Goal: Use online tool/utility: Utilize a website feature to perform a specific function

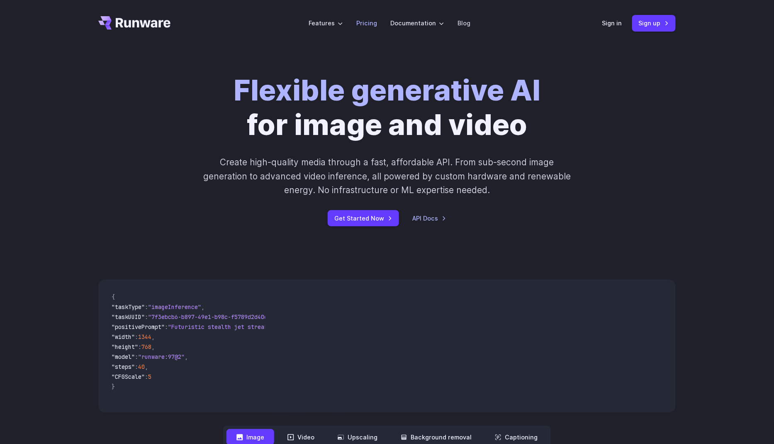
click at [371, 23] on link "Pricing" at bounding box center [366, 23] width 21 height 10
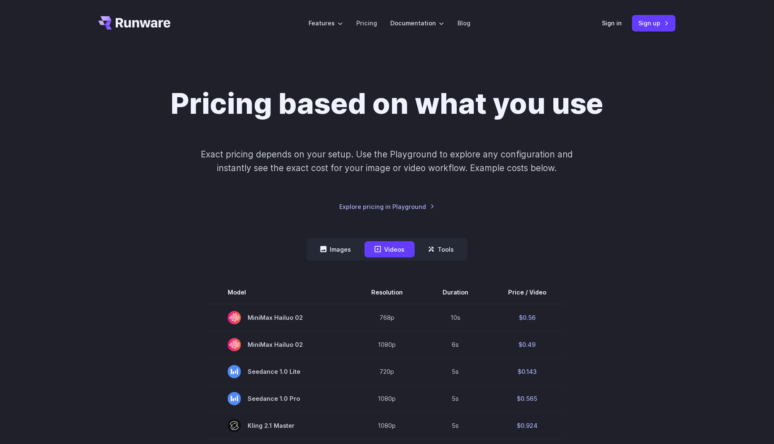
click at [376, 342] on td "1080p" at bounding box center [387, 344] width 71 height 27
click at [323, 248] on icon at bounding box center [323, 249] width 6 height 6
click at [329, 249] on button "Images" at bounding box center [335, 249] width 51 height 16
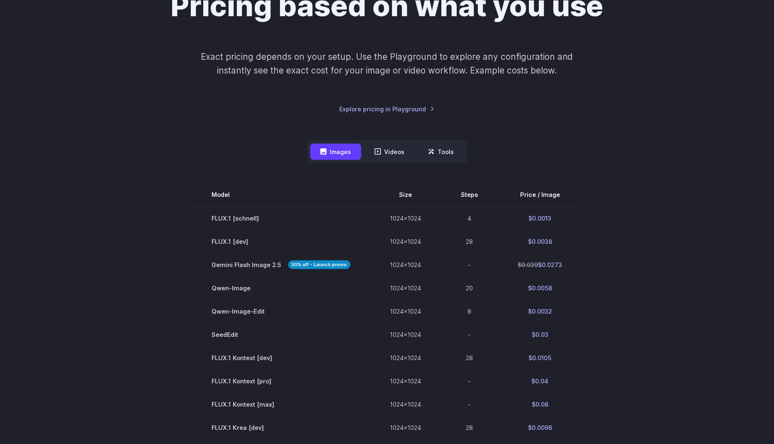
scroll to position [125, 0]
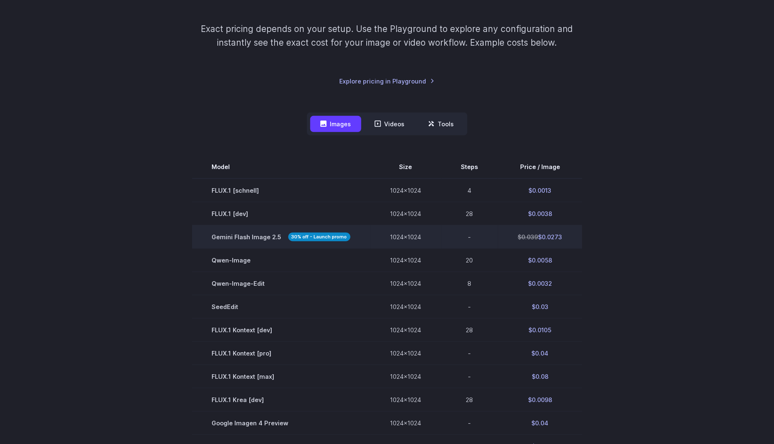
drag, startPoint x: 570, startPoint y: 237, endPoint x: 508, endPoint y: 237, distance: 62.3
click at [507, 237] on td "$0.039 $0.0273" at bounding box center [540, 236] width 84 height 23
click at [339, 237] on strong "30% off - Launch promo" at bounding box center [319, 236] width 62 height 9
click at [245, 237] on span "Gemini Flash Image 2.5 30% off - Launch promo" at bounding box center [281, 237] width 139 height 10
click at [310, 236] on strong "30% off - Launch promo" at bounding box center [319, 236] width 62 height 9
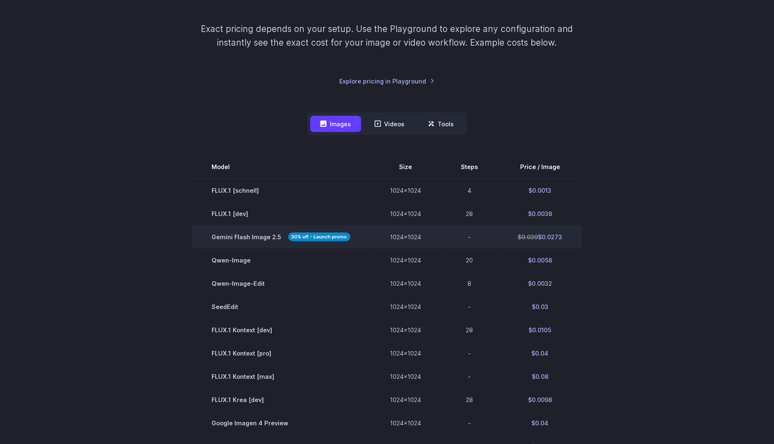
click at [220, 232] on td "Gemini Flash Image 2.5 30% off - Launch promo" at bounding box center [281, 236] width 178 height 23
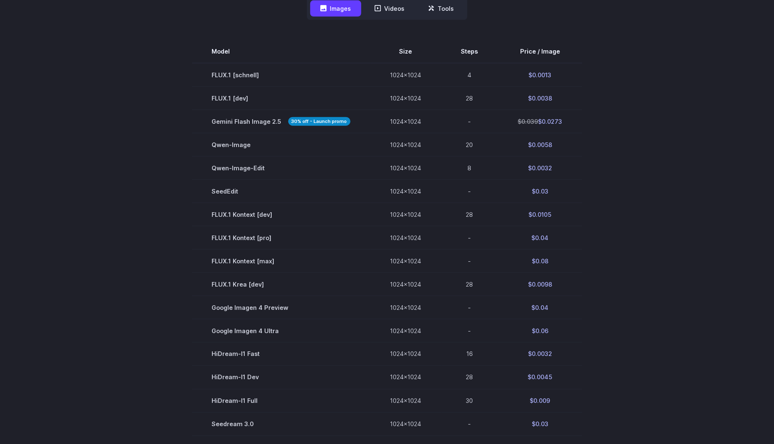
scroll to position [238, 0]
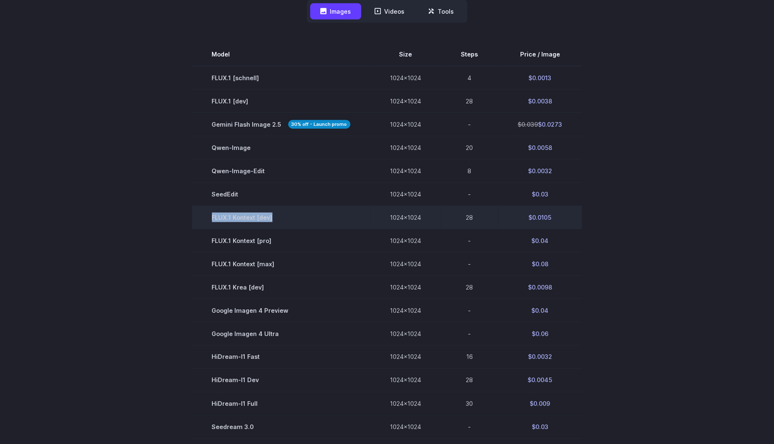
drag, startPoint x: 206, startPoint y: 221, endPoint x: 299, endPoint y: 220, distance: 93.4
click at [300, 220] on td "FLUX.1 Kontext [dev]" at bounding box center [281, 217] width 178 height 23
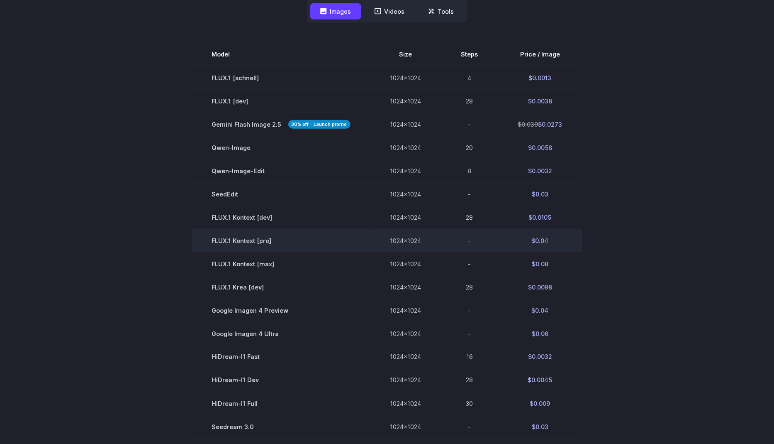
click at [286, 240] on td "FLUX.1 Kontext [pro]" at bounding box center [281, 240] width 178 height 23
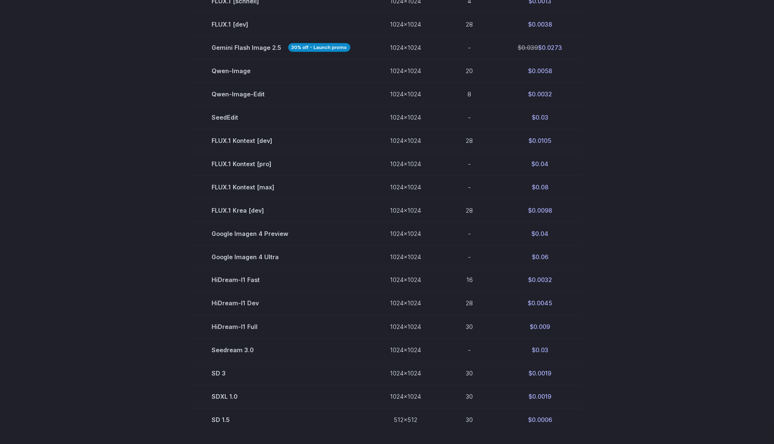
scroll to position [260, 0]
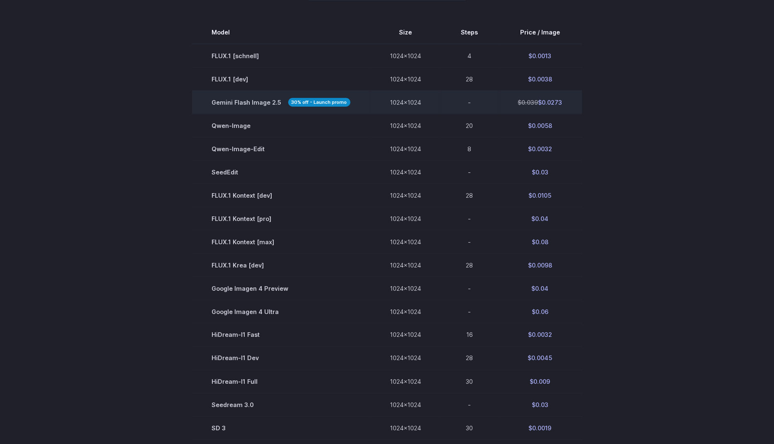
click at [293, 101] on strong "30% off - Launch promo" at bounding box center [319, 102] width 62 height 9
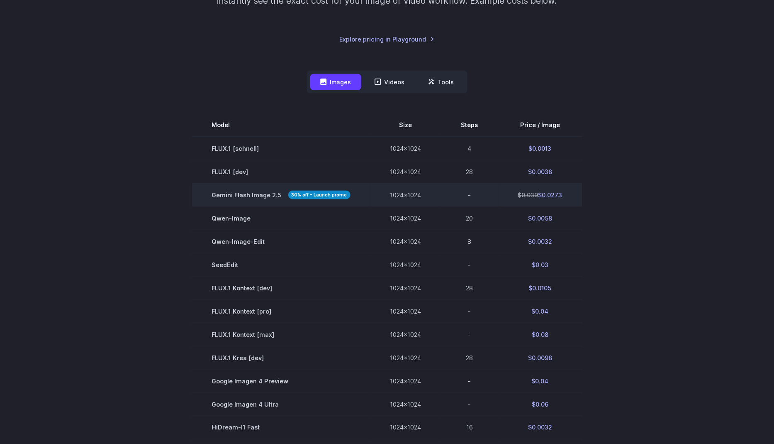
click at [553, 197] on td "$0.039 $0.0273" at bounding box center [540, 194] width 84 height 23
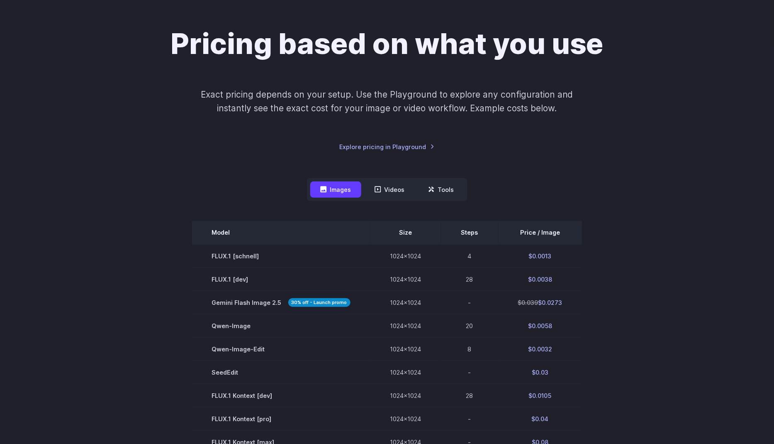
scroll to position [0, 0]
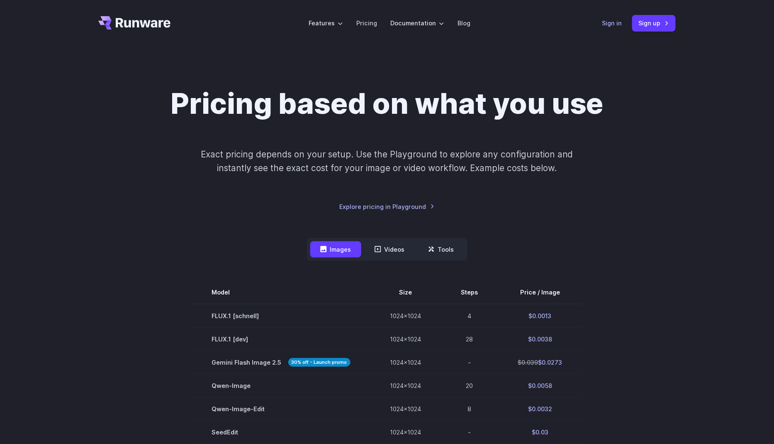
click at [609, 22] on link "Sign in" at bounding box center [613, 23] width 20 height 10
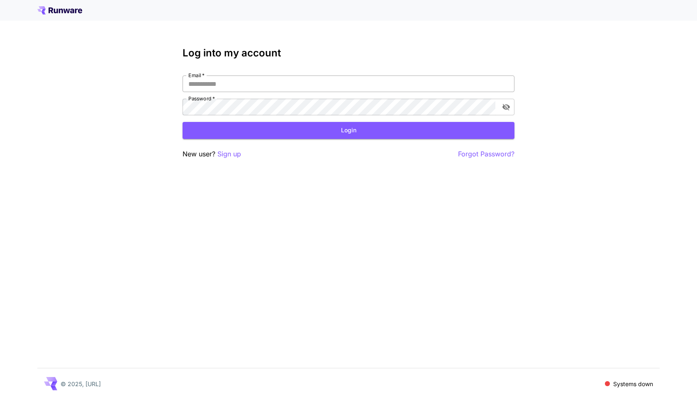
click at [262, 86] on input "Email   *" at bounding box center [349, 84] width 332 height 17
type input "**********"
click at [351, 133] on button "Login" at bounding box center [349, 130] width 332 height 17
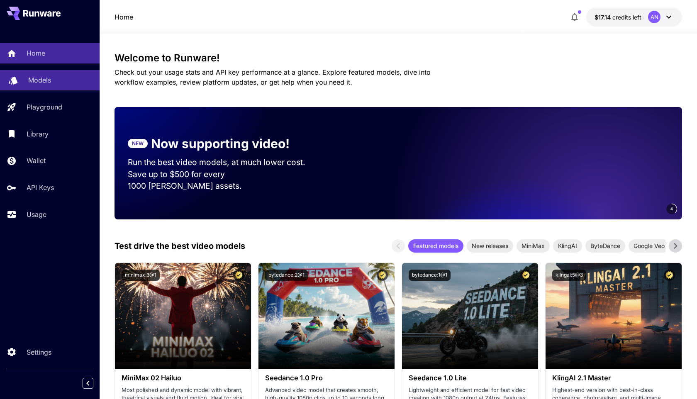
click at [40, 81] on p "Models" at bounding box center [39, 80] width 23 height 10
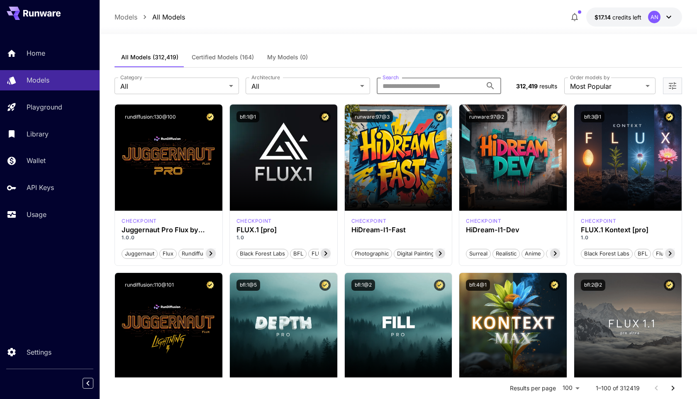
click at [425, 85] on input "Search" at bounding box center [429, 86] width 105 height 17
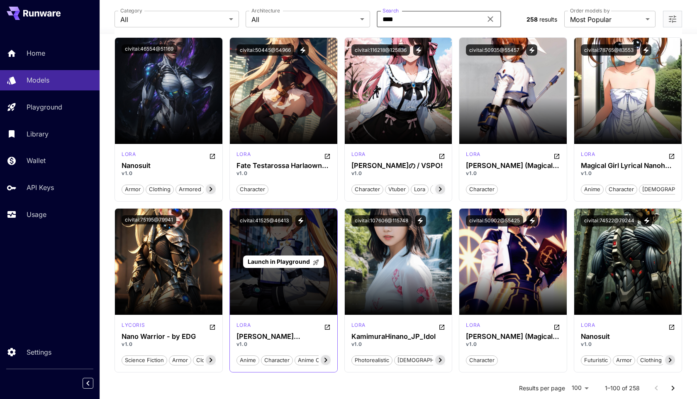
scroll to position [8, 0]
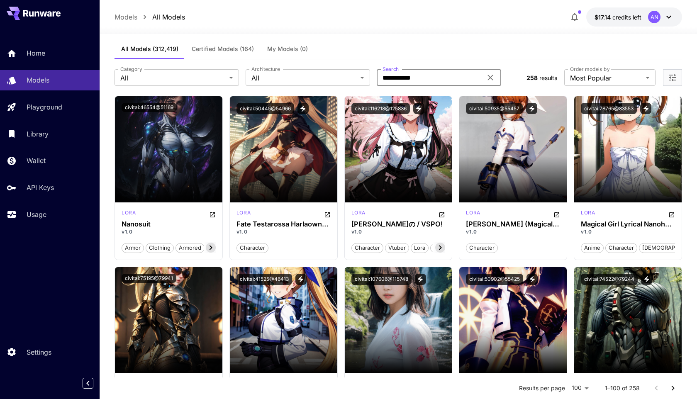
type input "**********"
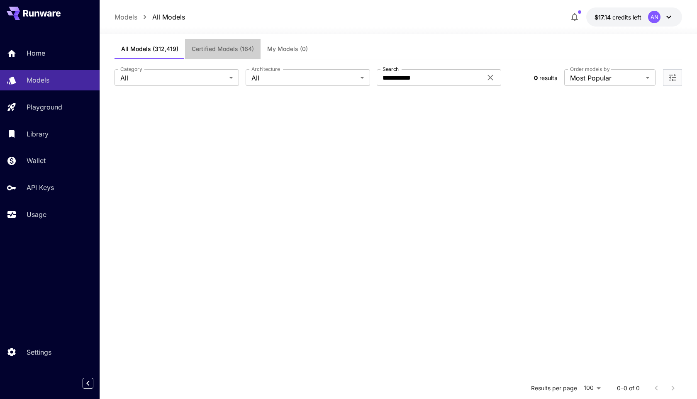
click at [215, 49] on span "Certified Models (164)" at bounding box center [223, 48] width 62 height 7
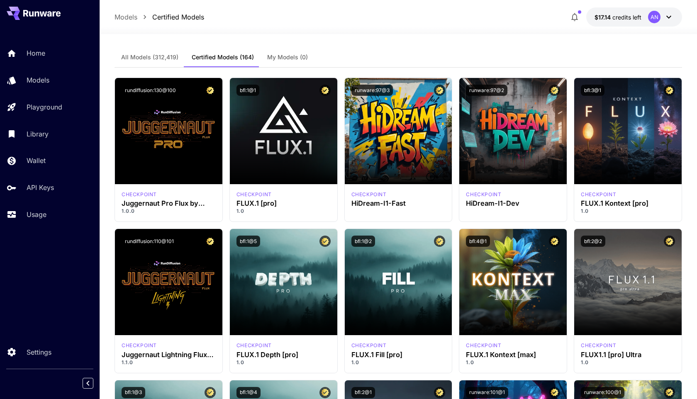
click at [288, 55] on span "My Models (0)" at bounding box center [287, 57] width 41 height 7
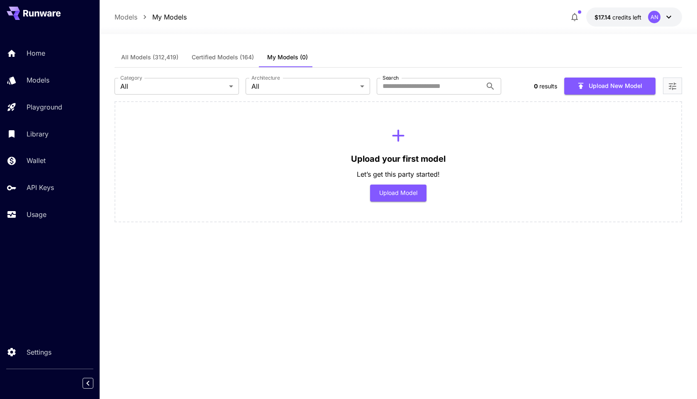
click at [175, 57] on span "All Models (312,419)" at bounding box center [149, 57] width 57 height 7
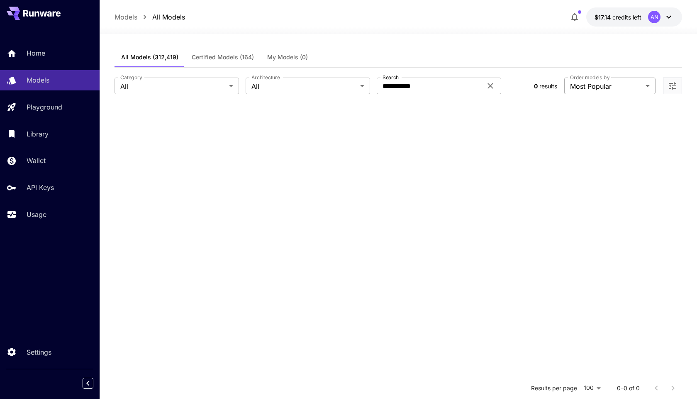
click at [607, 81] on body "**********" at bounding box center [348, 275] width 697 height 550
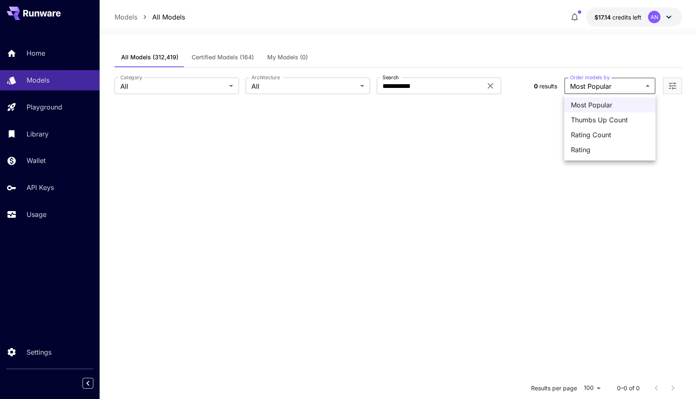
click at [600, 86] on div at bounding box center [348, 199] width 697 height 399
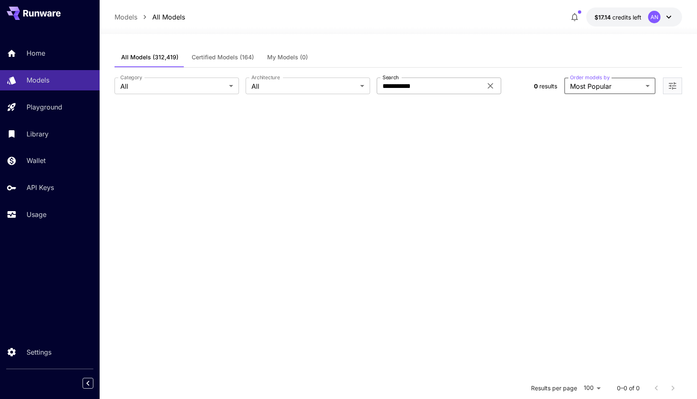
click at [433, 86] on input "**********" at bounding box center [429, 86] width 105 height 17
type input "****"
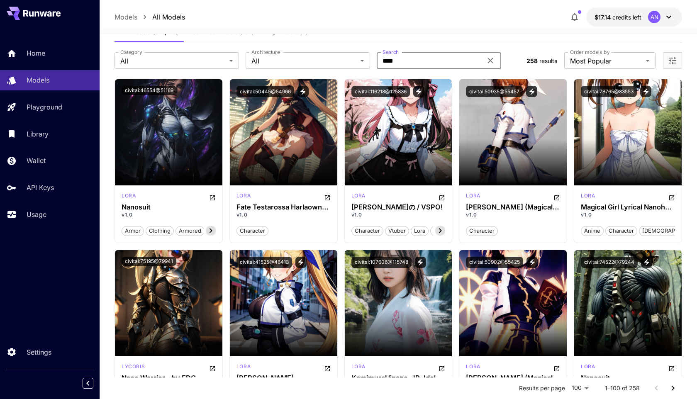
scroll to position [40, 0]
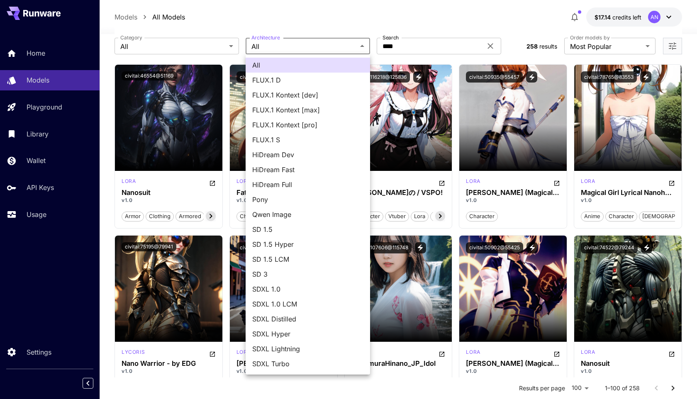
click at [181, 44] on div at bounding box center [348, 199] width 697 height 399
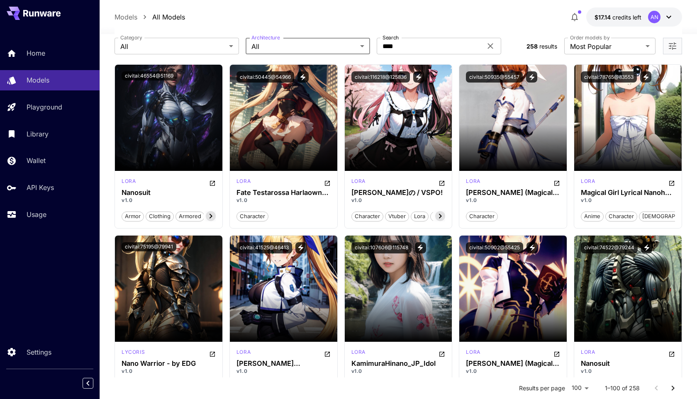
click at [181, 44] on div "All FLUX.1 D FLUX.1 Kontext [dev] FLUX.1 Kontext [max] FLUX.1 Kontext [pro] FLU…" at bounding box center [348, 199] width 697 height 399
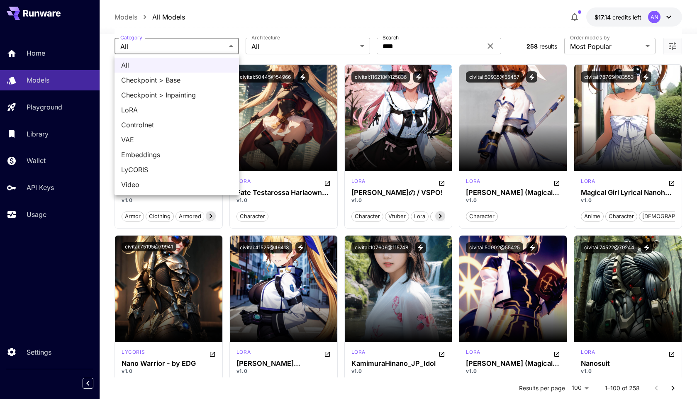
click at [452, 12] on div at bounding box center [348, 199] width 697 height 399
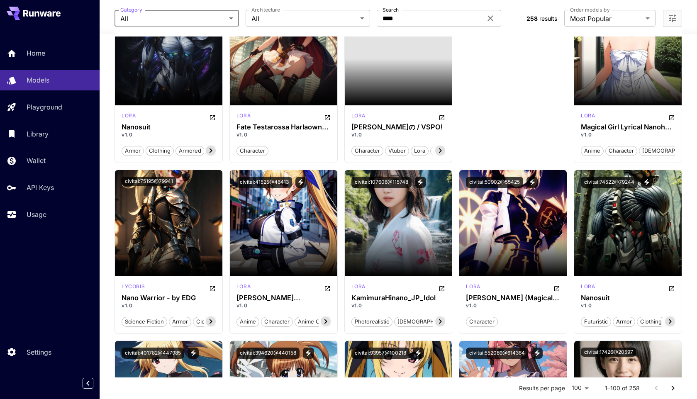
scroll to position [0, 0]
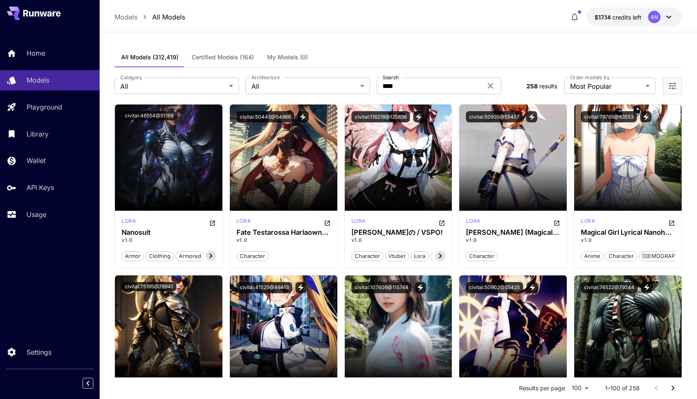
click at [167, 12] on p "All Models" at bounding box center [168, 17] width 33 height 10
click at [229, 58] on span "Certified Models (164)" at bounding box center [223, 57] width 62 height 7
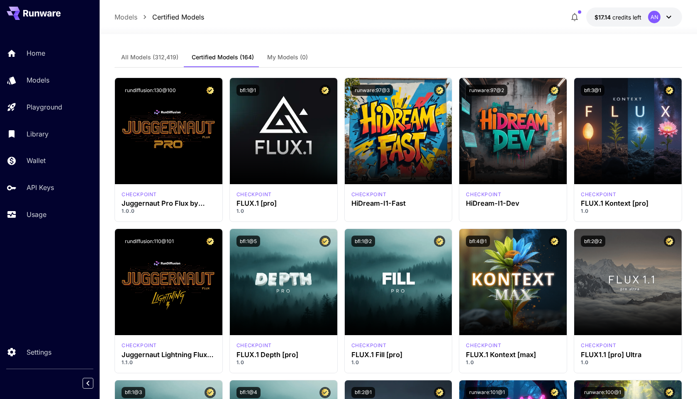
click at [132, 16] on p "Models" at bounding box center [126, 17] width 23 height 10
click at [38, 77] on p "Models" at bounding box center [39, 80] width 23 height 10
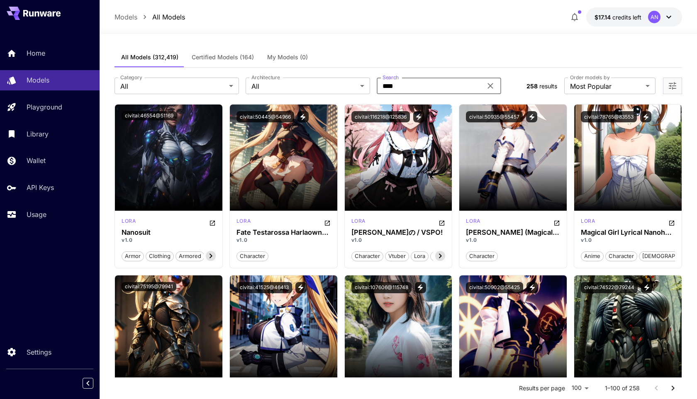
click at [450, 90] on input "****" at bounding box center [429, 86] width 105 height 17
click at [490, 84] on icon at bounding box center [491, 86] width 10 height 10
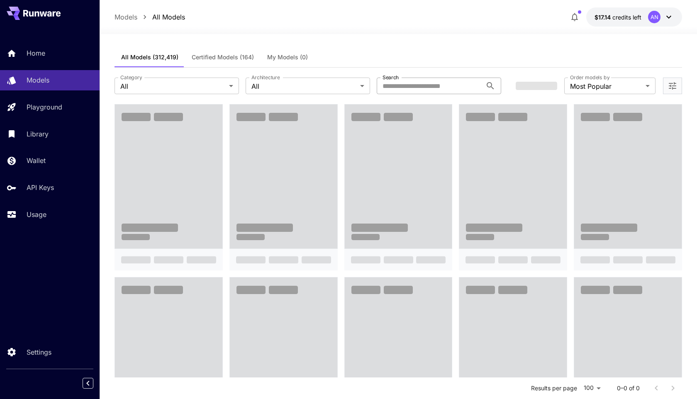
click at [411, 93] on input "Search" at bounding box center [429, 86] width 105 height 17
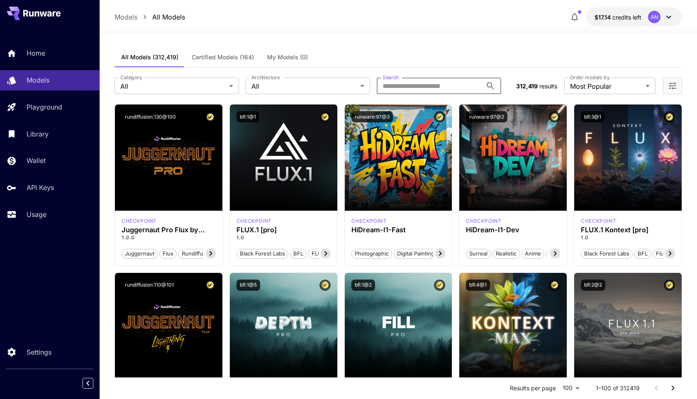
click at [411, 93] on input "Search" at bounding box center [429, 86] width 105 height 17
type input "******"
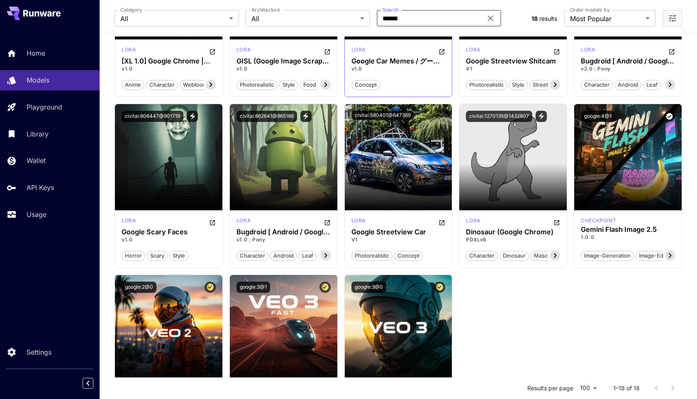
scroll to position [400, 0]
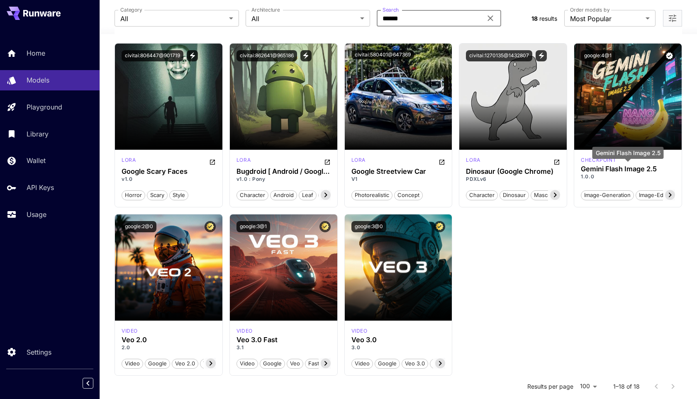
click at [603, 164] on div "Gemini Flash Image 2.5" at bounding box center [628, 156] width 71 height 18
click at [670, 54] on icon "Verified working" at bounding box center [669, 55] width 7 height 7
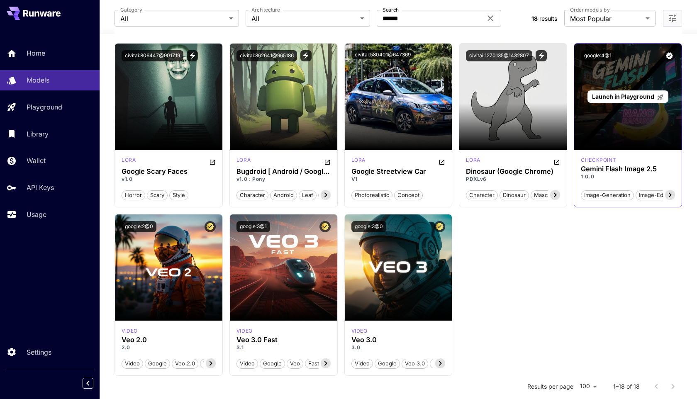
click at [614, 124] on div "Launch in Playground" at bounding box center [627, 97] width 107 height 106
click at [633, 94] on span "Launch in Playground" at bounding box center [623, 96] width 62 height 7
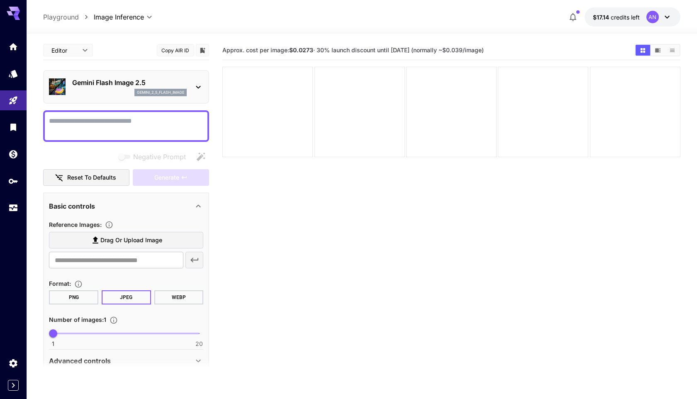
click at [198, 82] on div at bounding box center [198, 87] width 10 height 10
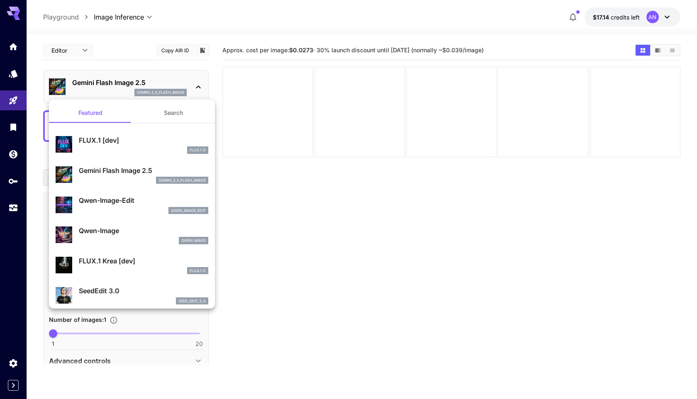
click at [130, 176] on div "Gemini Flash Image 2.5 gemini_2_5_flash_image" at bounding box center [143, 175] width 129 height 19
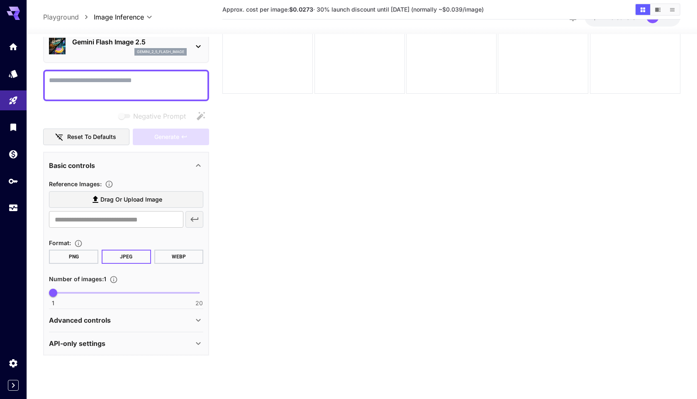
scroll to position [66, 0]
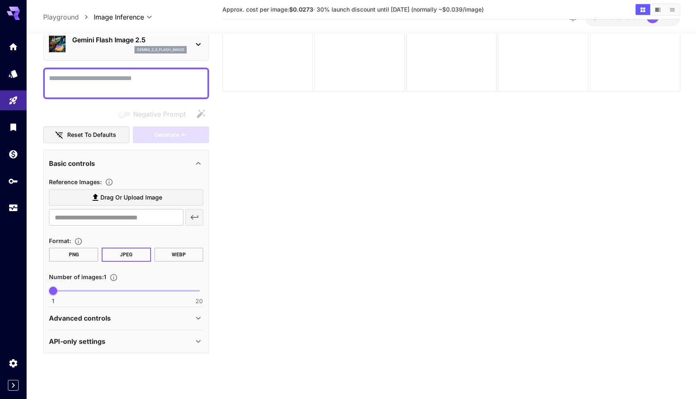
click at [129, 195] on span "Drag or upload image" at bounding box center [131, 198] width 62 height 10
click at [0, 0] on input "Drag or upload image" at bounding box center [0, 0] width 0 height 0
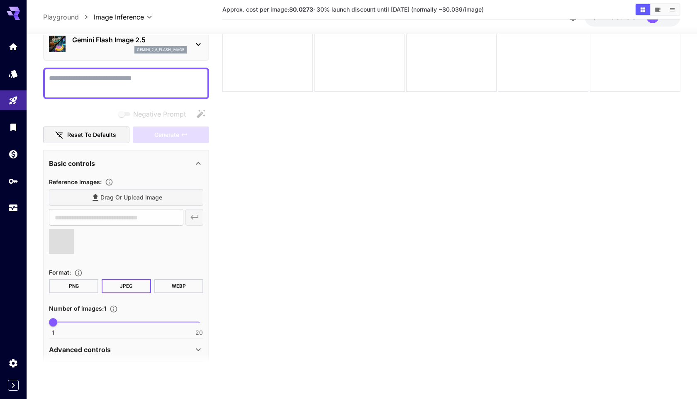
click at [195, 219] on div "​" at bounding box center [126, 218] width 154 height 17
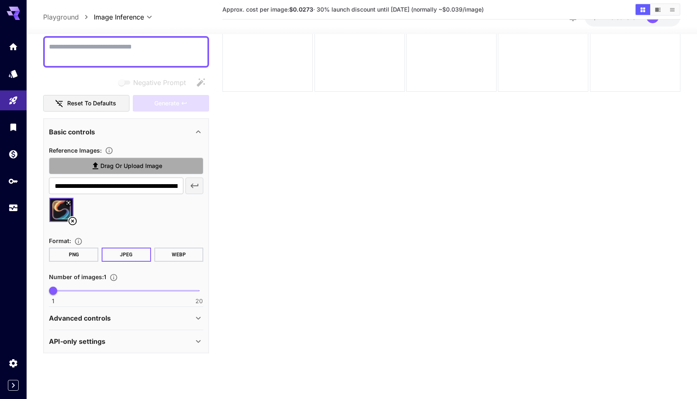
click at [156, 164] on span "Drag or upload image" at bounding box center [131, 166] width 62 height 10
click at [0, 0] on input "Drag or upload image" at bounding box center [0, 0] width 0 height 0
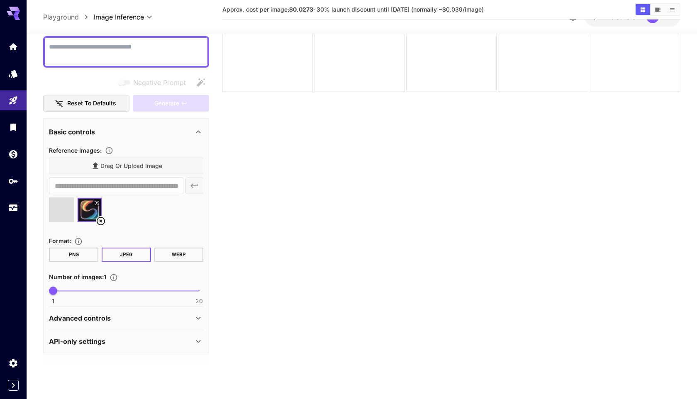
type input "**********"
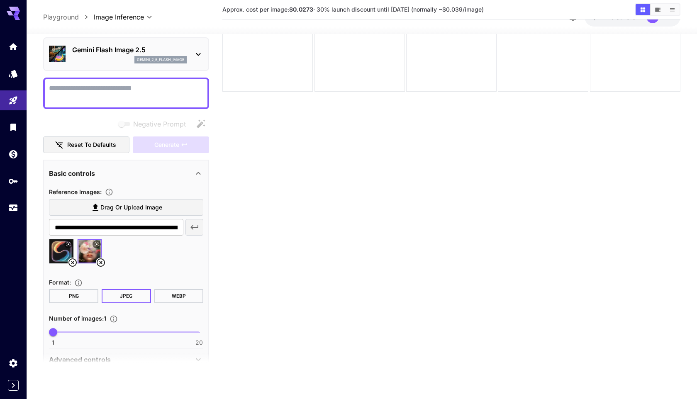
scroll to position [22, 0]
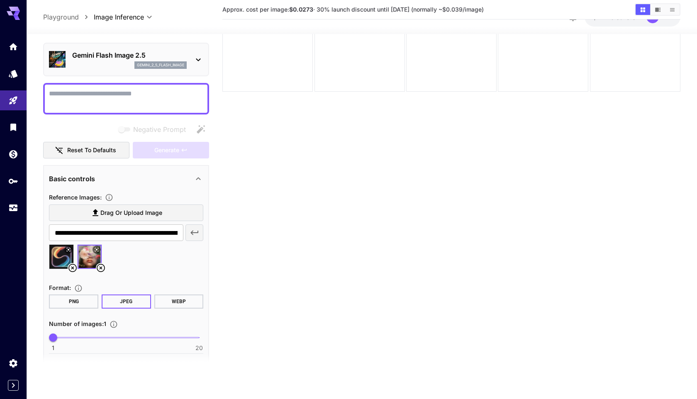
click at [88, 92] on textarea "Negative Prompt" at bounding box center [126, 99] width 154 height 20
type textarea "**********"
click at [174, 154] on span "Generate" at bounding box center [166, 150] width 25 height 10
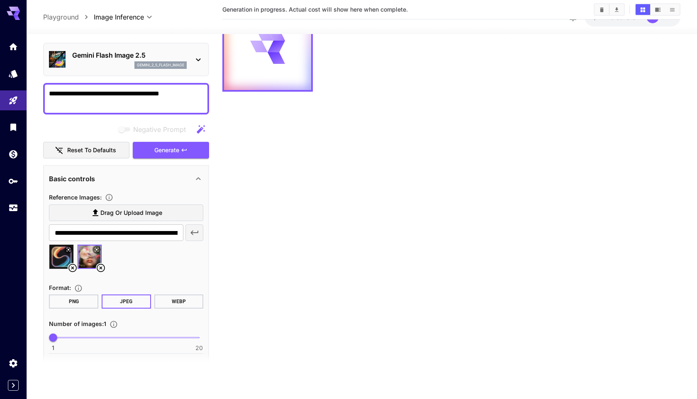
scroll to position [68, 0]
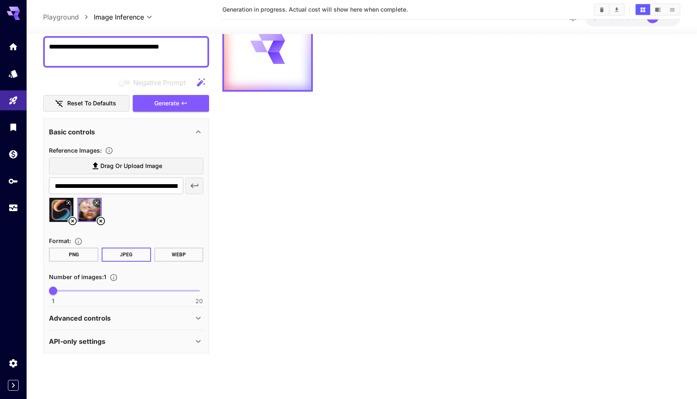
click at [198, 318] on icon at bounding box center [198, 319] width 10 height 10
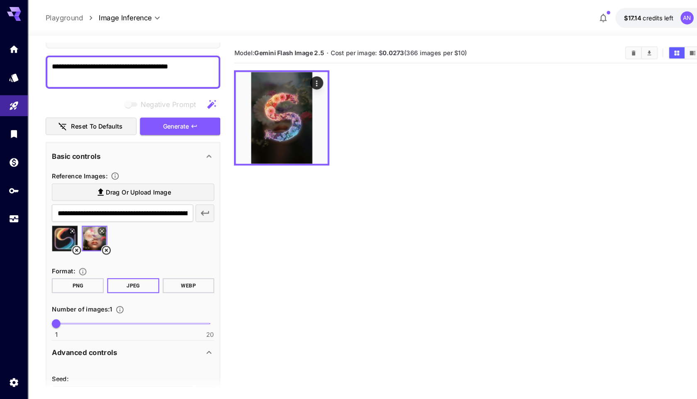
scroll to position [0, 0]
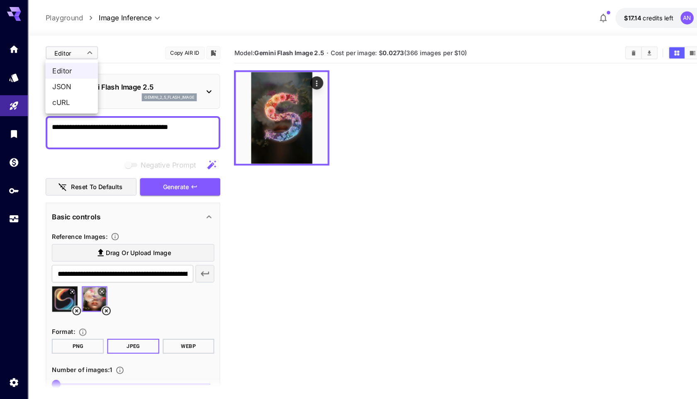
click at [71, 53] on body "**********" at bounding box center [348, 232] width 697 height 465
click at [68, 79] on span "JSON" at bounding box center [68, 82] width 37 height 10
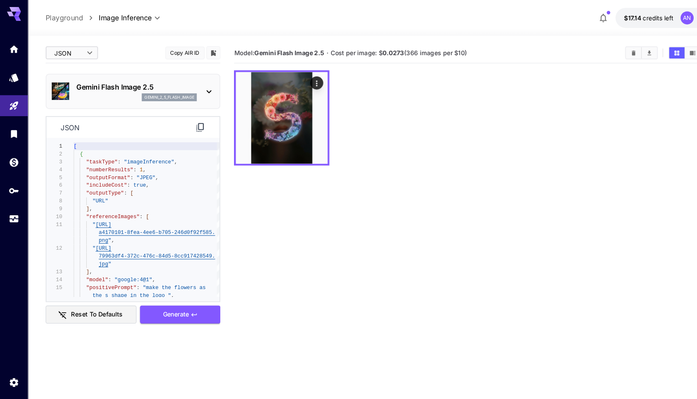
click at [75, 51] on body "**********" at bounding box center [348, 232] width 697 height 465
click at [71, 73] on li "Editor" at bounding box center [68, 67] width 50 height 15
type input "****"
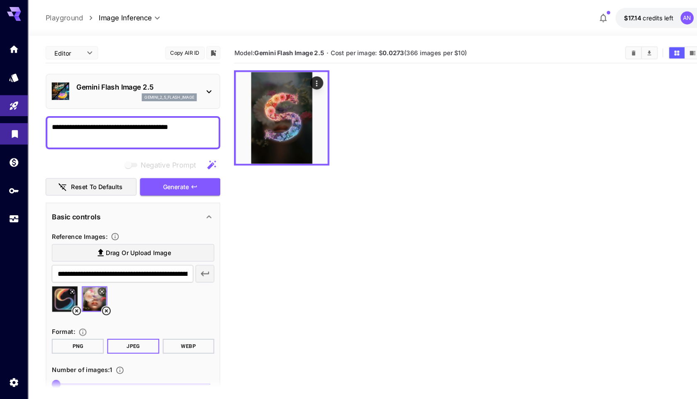
drag, startPoint x: 190, startPoint y: 121, endPoint x: 26, endPoint y: 121, distance: 163.5
click at [26, 121] on div "**********" at bounding box center [348, 232] width 697 height 465
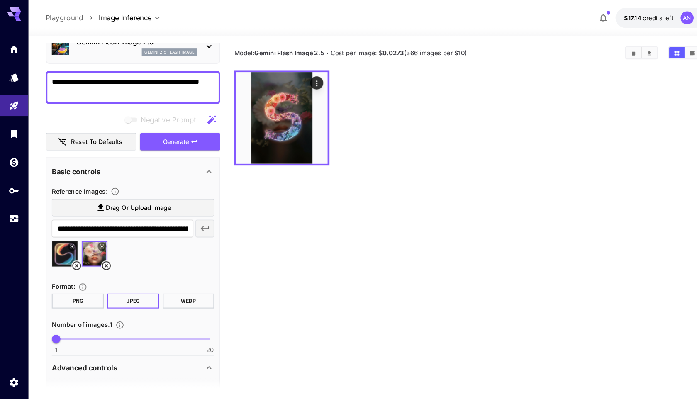
scroll to position [44, 0]
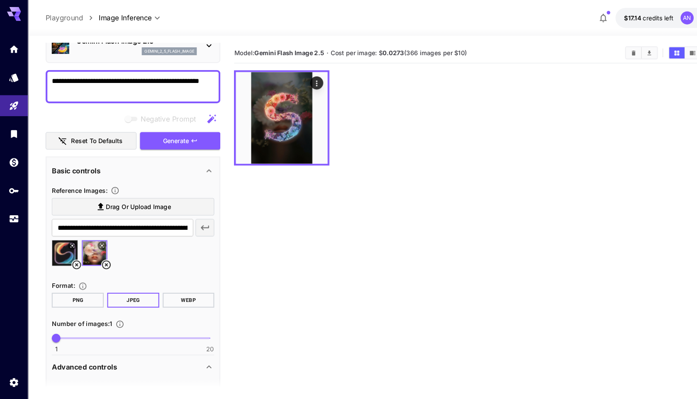
type textarea "**********"
click at [72, 251] on icon at bounding box center [72, 251] width 8 height 8
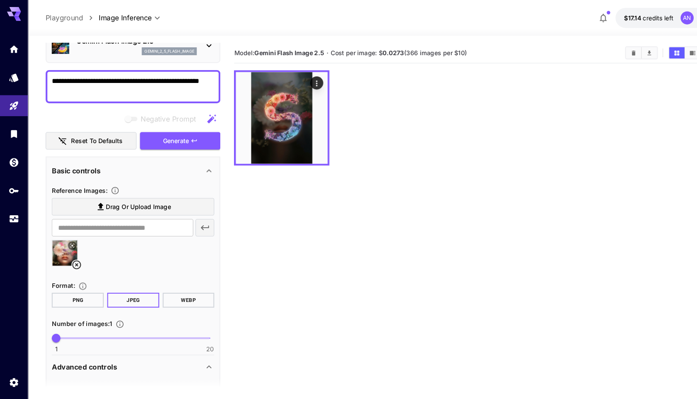
click at [131, 196] on span "Drag or upload image" at bounding box center [131, 196] width 62 height 10
click at [0, 0] on input "Drag or upload image" at bounding box center [0, 0] width 0 height 0
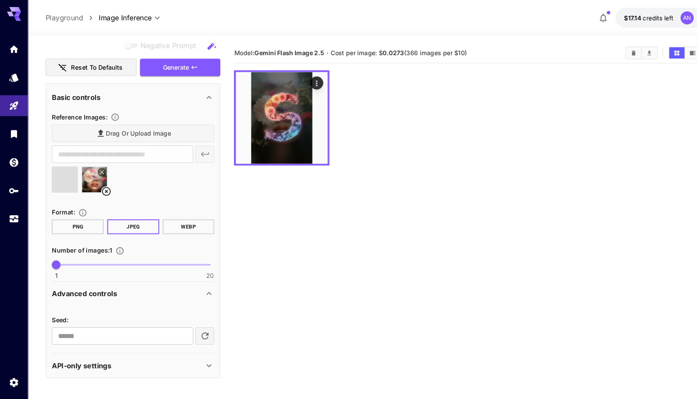
type input "**********"
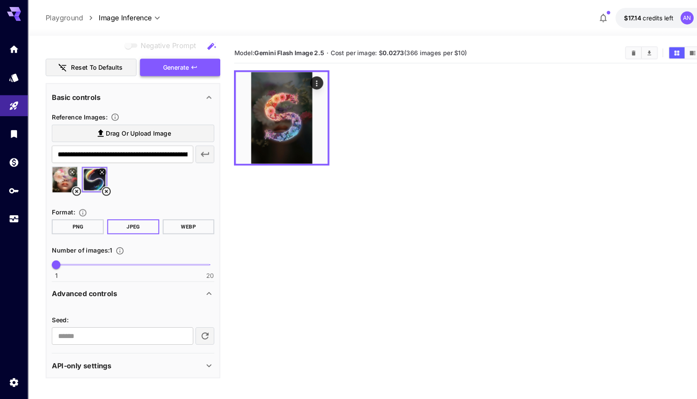
click at [172, 67] on span "Generate" at bounding box center [166, 64] width 25 height 10
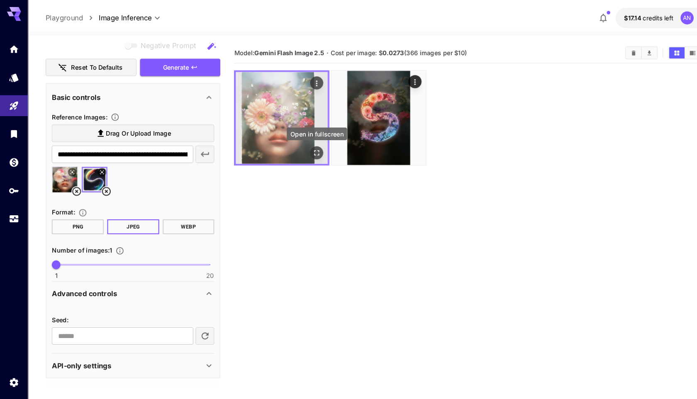
click at [302, 146] on icon "Open in fullscreen" at bounding box center [301, 145] width 8 height 8
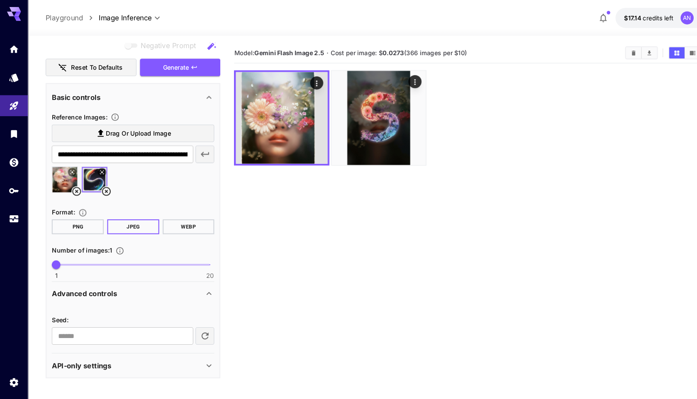
scroll to position [66, 0]
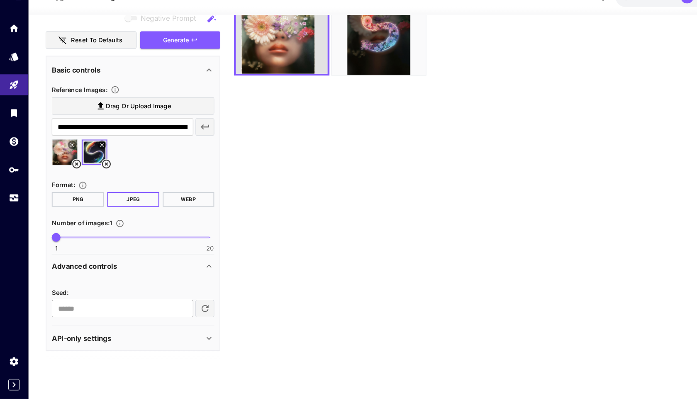
click at [95, 314] on input "number" at bounding box center [116, 313] width 134 height 17
click at [173, 311] on input "*" at bounding box center [116, 313] width 134 height 17
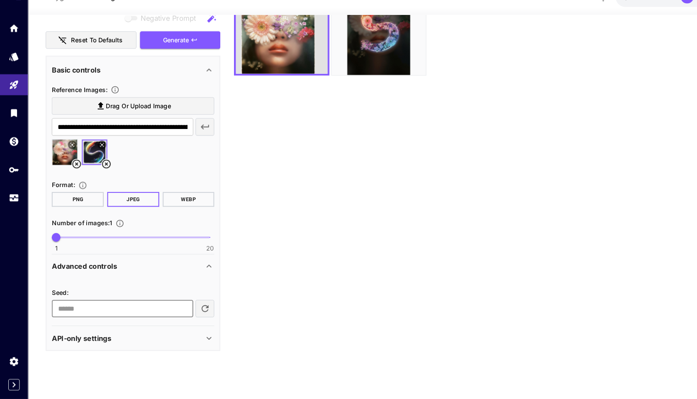
type input "*"
click at [173, 311] on input "*" at bounding box center [116, 313] width 134 height 17
click at [196, 339] on icon at bounding box center [198, 342] width 10 height 10
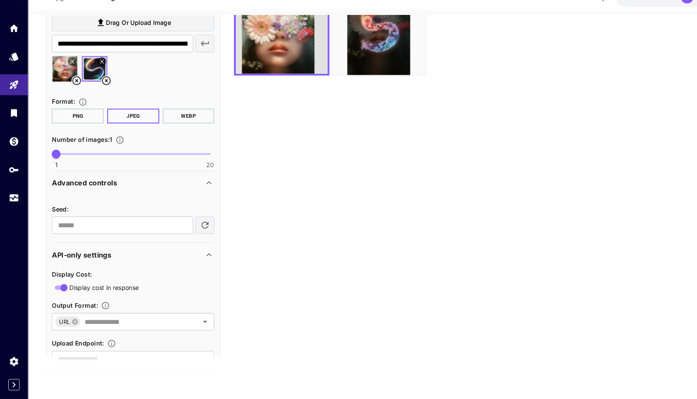
scroll to position [225, 0]
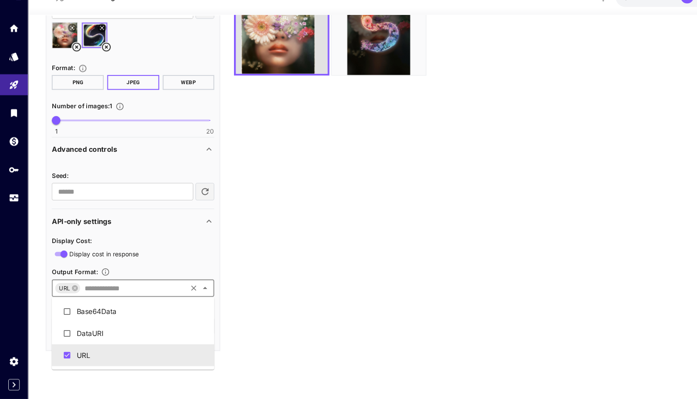
click at [133, 291] on input "text" at bounding box center [127, 294] width 100 height 12
click at [369, 309] on section "Model: Gemini Flash Image 2.5 · Cost per image: $ 0.0273 (366 images per $10)" at bounding box center [451, 174] width 458 height 399
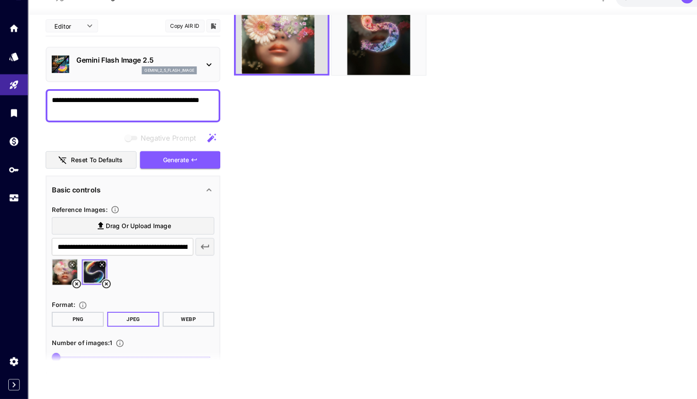
scroll to position [0, 0]
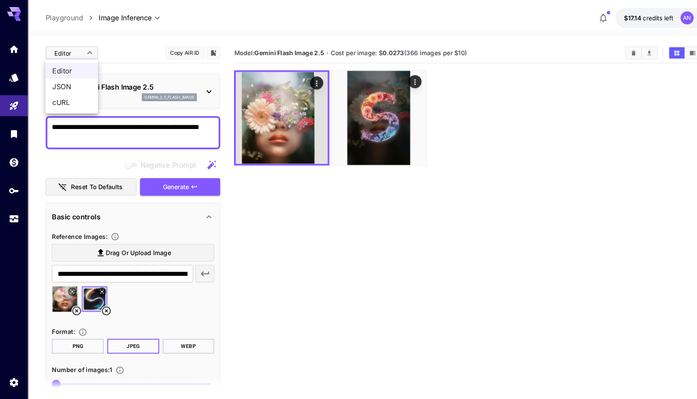
click at [70, 53] on body "**********" at bounding box center [348, 232] width 697 height 465
click at [66, 81] on span "JSON" at bounding box center [68, 82] width 37 height 10
type input "****"
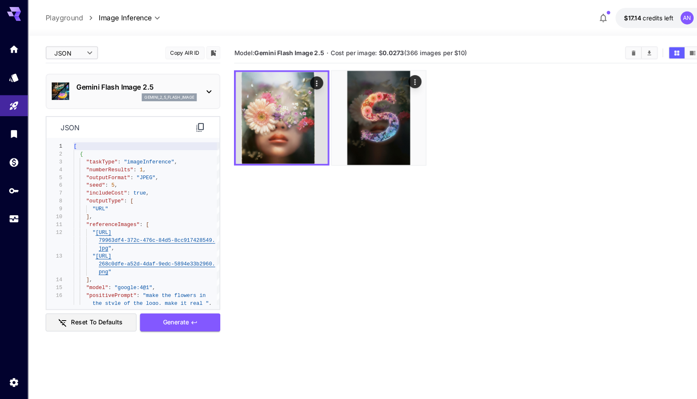
click at [188, 124] on icon at bounding box center [189, 121] width 7 height 8
click at [192, 121] on icon at bounding box center [190, 121] width 10 height 10
click at [208, 84] on div "Gemini Flash Image 2.5 gemini_2_5_flash_image" at bounding box center [126, 87] width 166 height 34
click at [190, 87] on div "Gemini Flash Image 2.5 gemini_2_5_flash_image" at bounding box center [126, 86] width 154 height 25
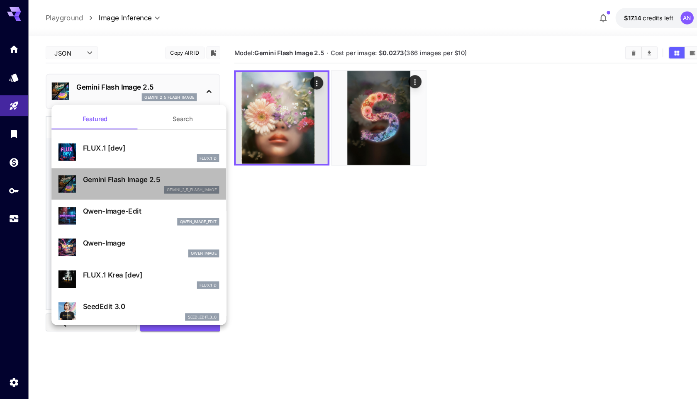
click at [150, 183] on div "gemini_2_5_flash_image" at bounding box center [143, 180] width 129 height 7
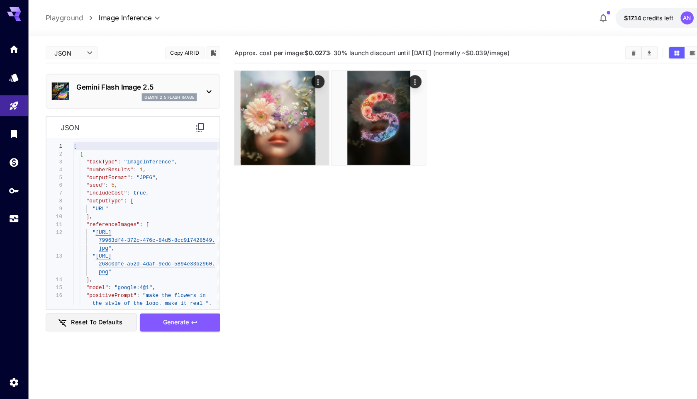
click at [179, 85] on p "Gemini Flash Image 2.5" at bounding box center [129, 83] width 115 height 10
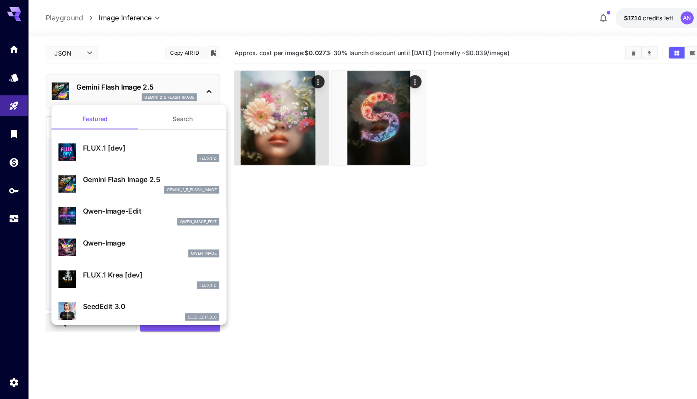
click at [179, 212] on p "qwen_image_edit" at bounding box center [188, 211] width 35 height 6
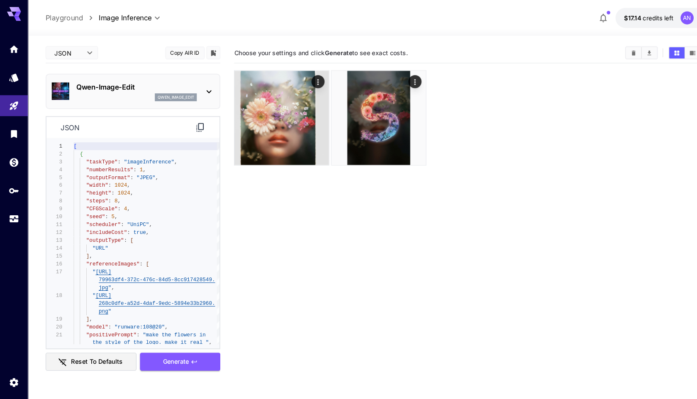
click at [185, 86] on p "Qwen-Image-Edit" at bounding box center [129, 83] width 115 height 10
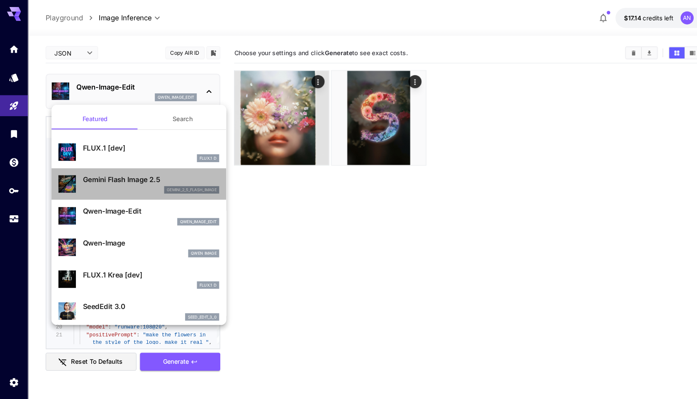
click at [137, 175] on p "Gemini Flash Image 2.5" at bounding box center [143, 171] width 129 height 10
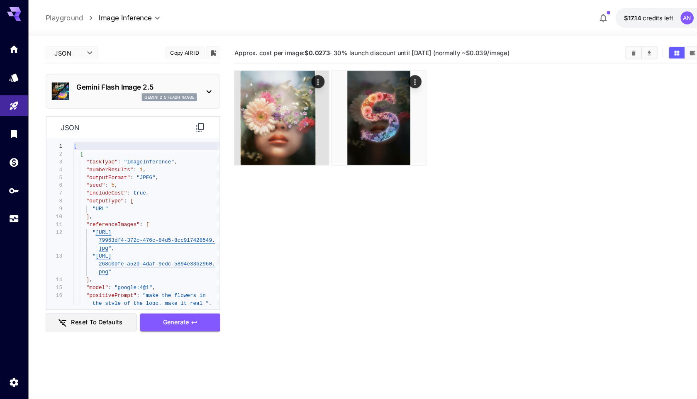
click at [194, 85] on icon at bounding box center [198, 87] width 10 height 10
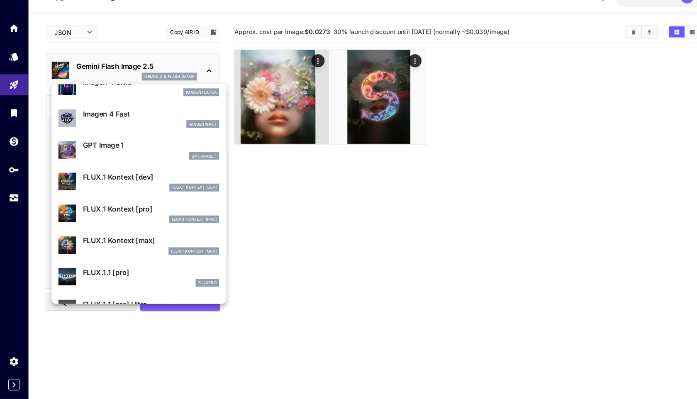
scroll to position [436, 0]
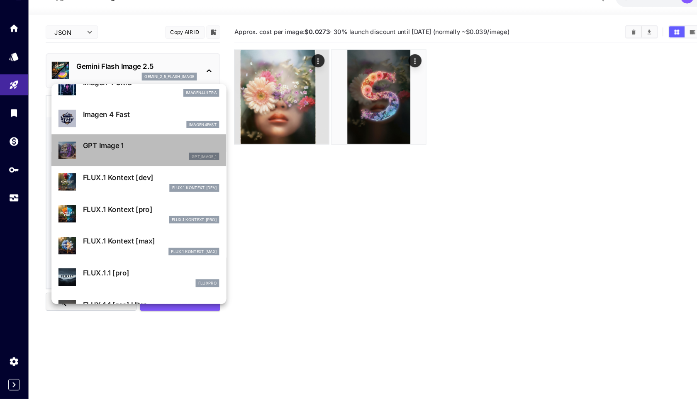
click at [165, 169] on div "gpt_image_1" at bounding box center [143, 168] width 129 height 7
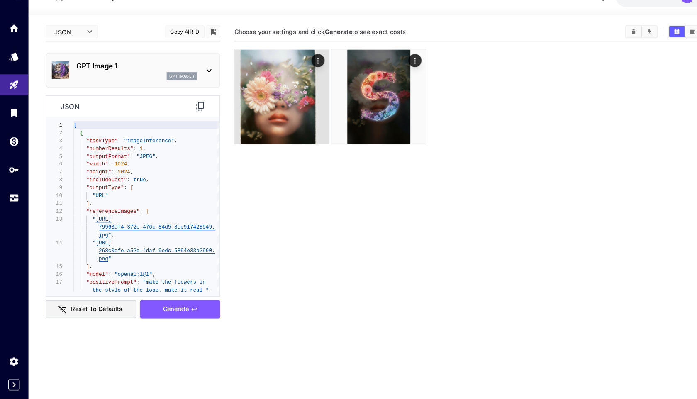
click at [198, 88] on icon at bounding box center [198, 87] width 10 height 10
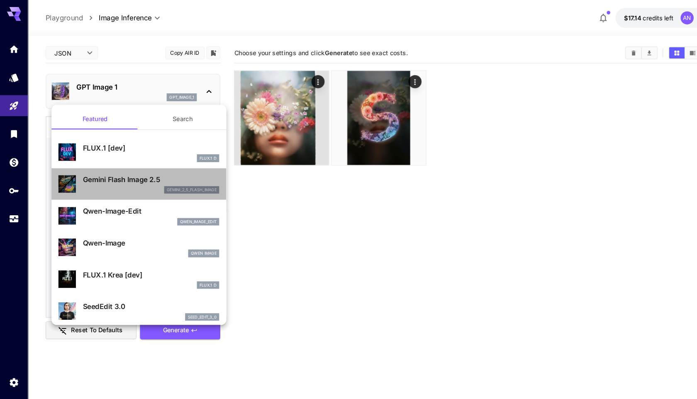
click at [160, 176] on div "Gemini Flash Image 2.5 gemini_2_5_flash_image" at bounding box center [143, 175] width 129 height 19
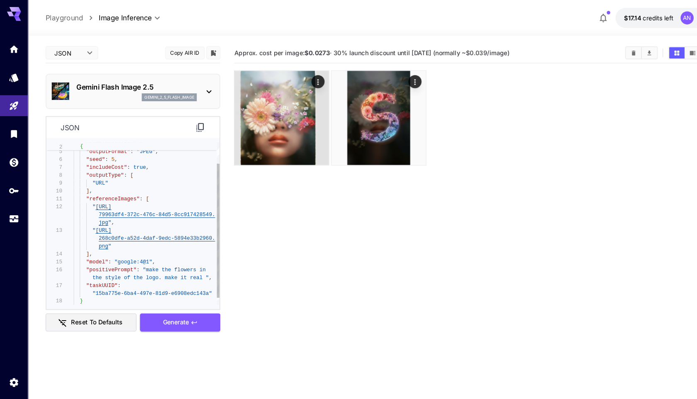
type textarea "**********"
drag, startPoint x: 141, startPoint y: 250, endPoint x: 112, endPoint y: 250, distance: 29.1
click at [112, 250] on div ""outputFormat" : "JPEG" , "seed" : 5 , "includeCost" : true , "outputType" : [ …" at bounding box center [139, 204] width 139 height 187
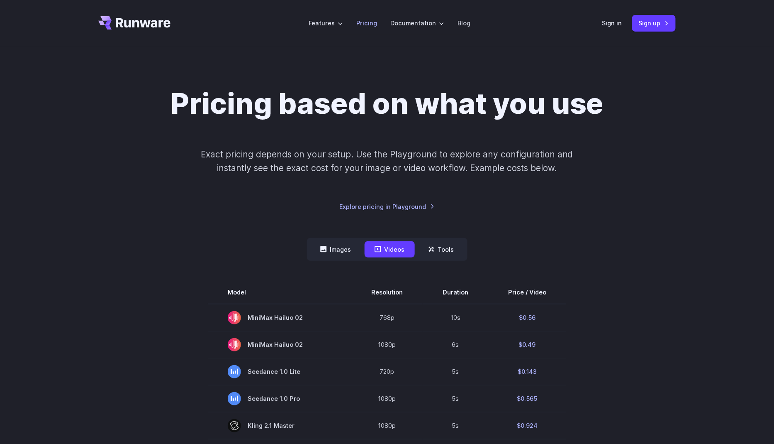
click at [372, 23] on link "Pricing" at bounding box center [366, 23] width 21 height 10
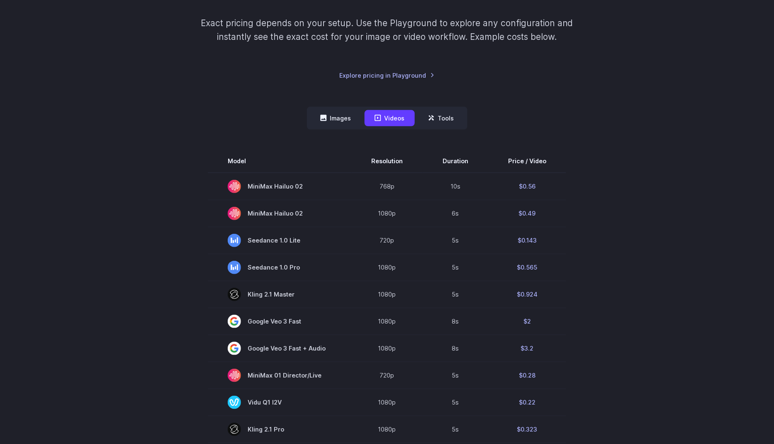
scroll to position [105, 0]
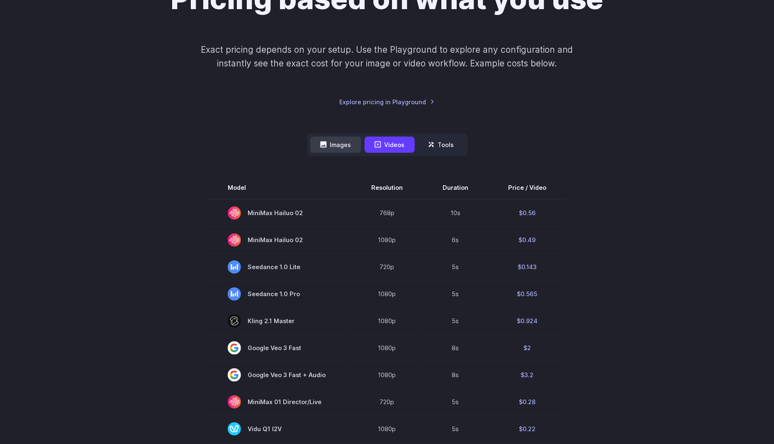
click at [332, 140] on button "Images" at bounding box center [335, 145] width 51 height 16
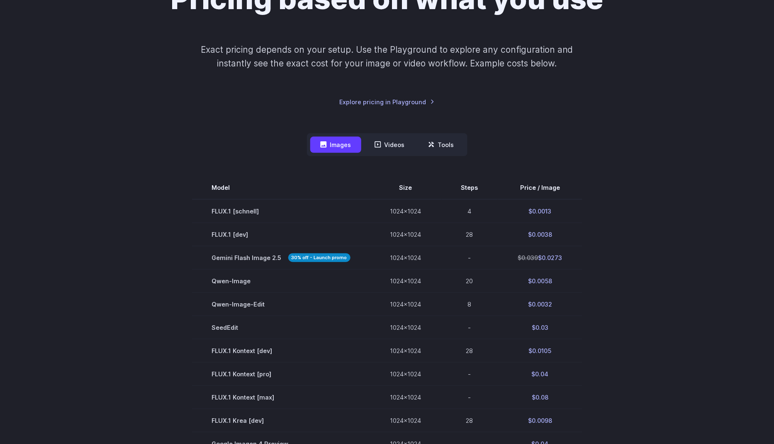
scroll to position [166, 0]
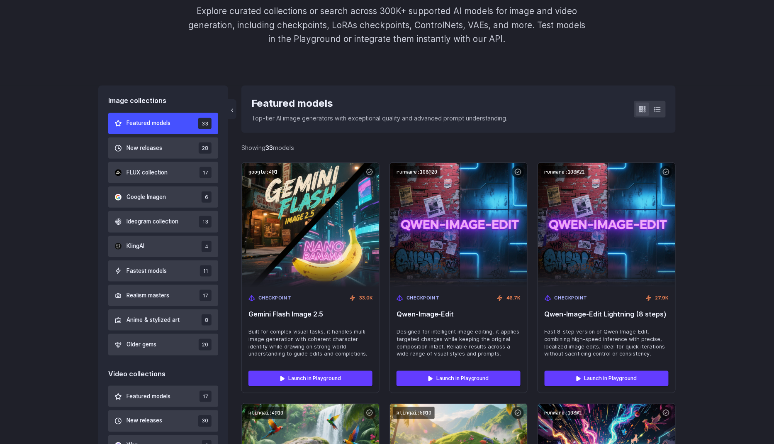
scroll to position [191, 0]
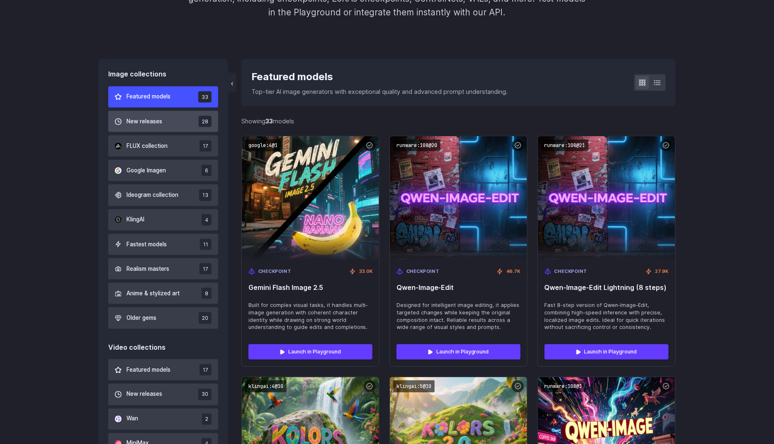
click at [181, 119] on button "New releases 28" at bounding box center [163, 121] width 110 height 21
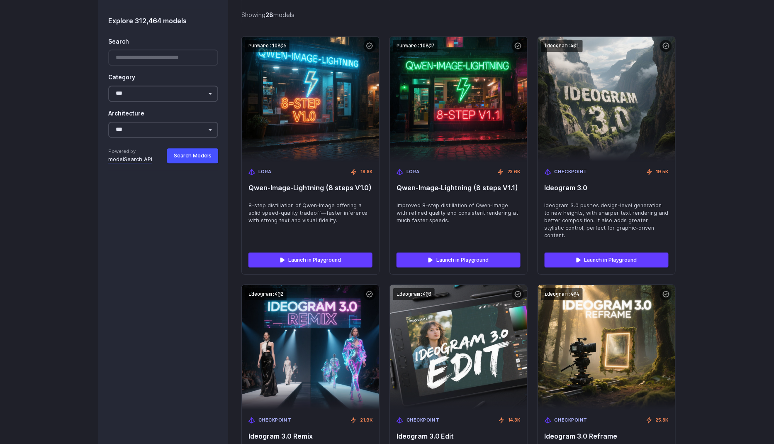
scroll to position [728, 0]
